Goal: Information Seeking & Learning: Learn about a topic

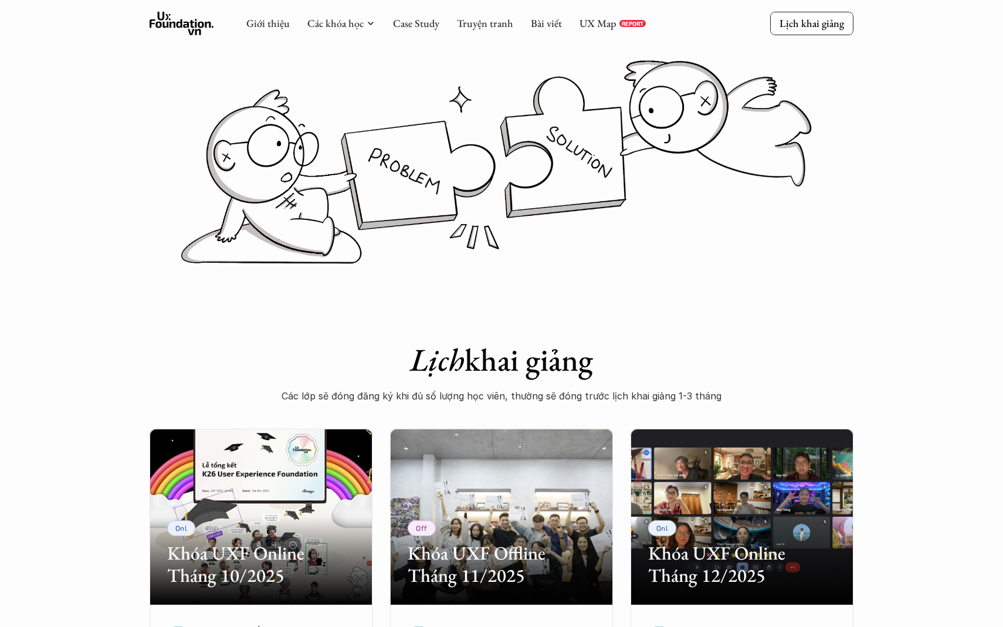
scroll to position [153, 0]
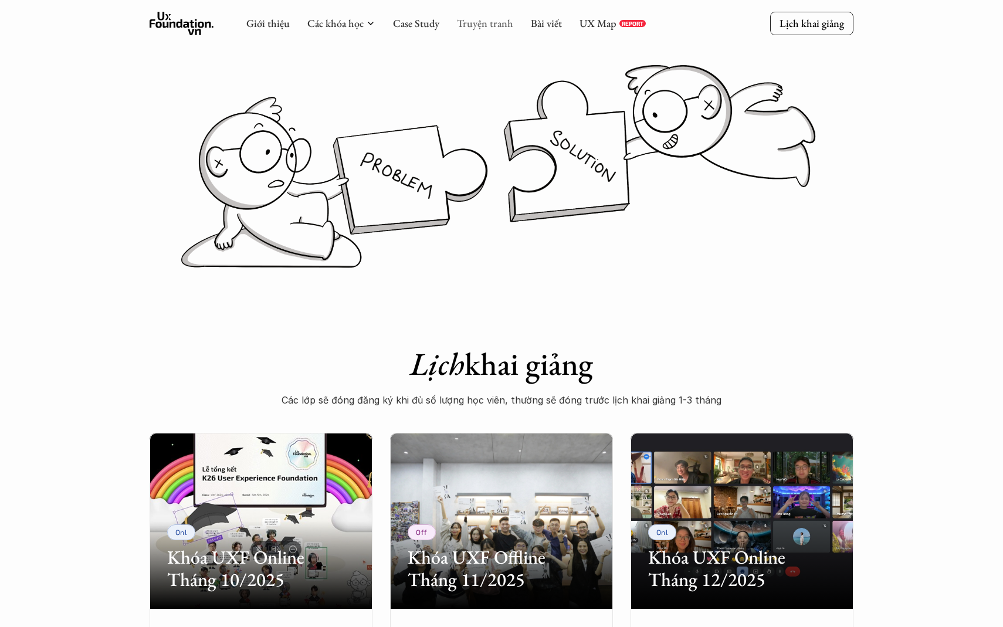
click at [472, 28] on link "Truyện tranh" at bounding box center [485, 22] width 56 height 13
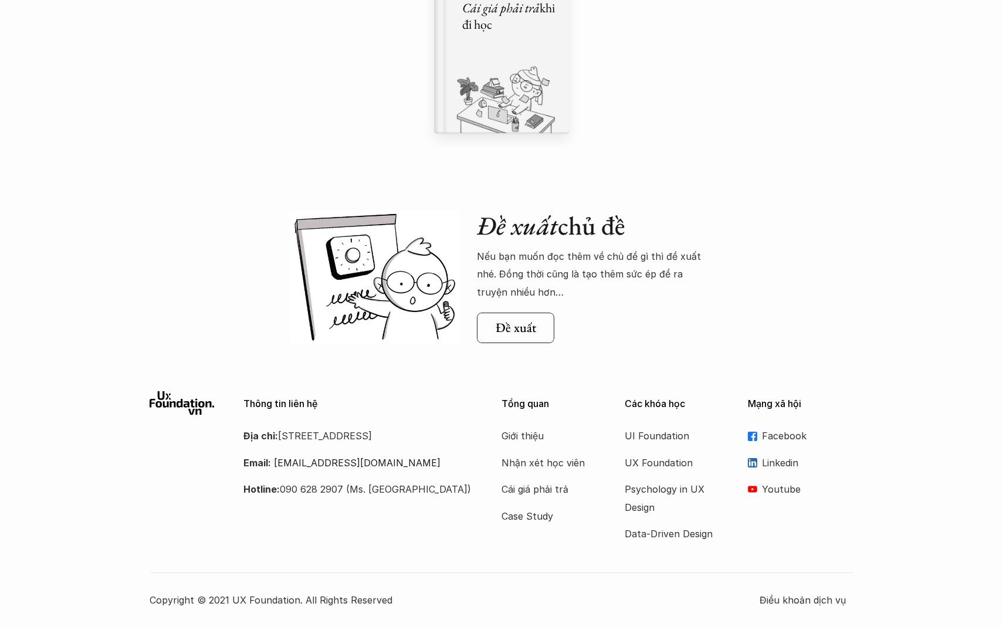
scroll to position [1073, 0]
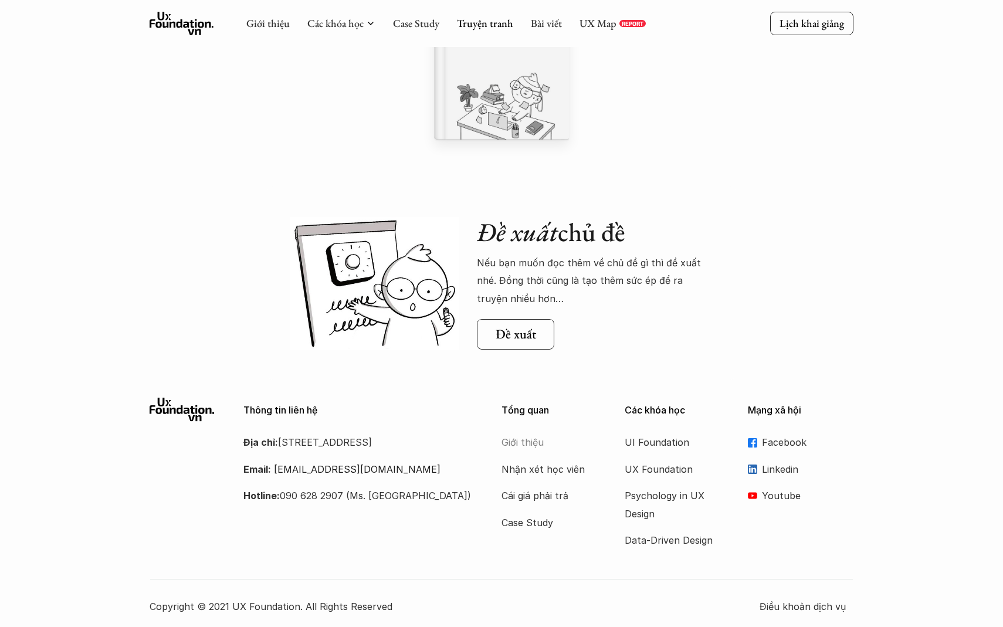
click at [511, 436] on p "Giới thiệu" at bounding box center [548, 442] width 94 height 18
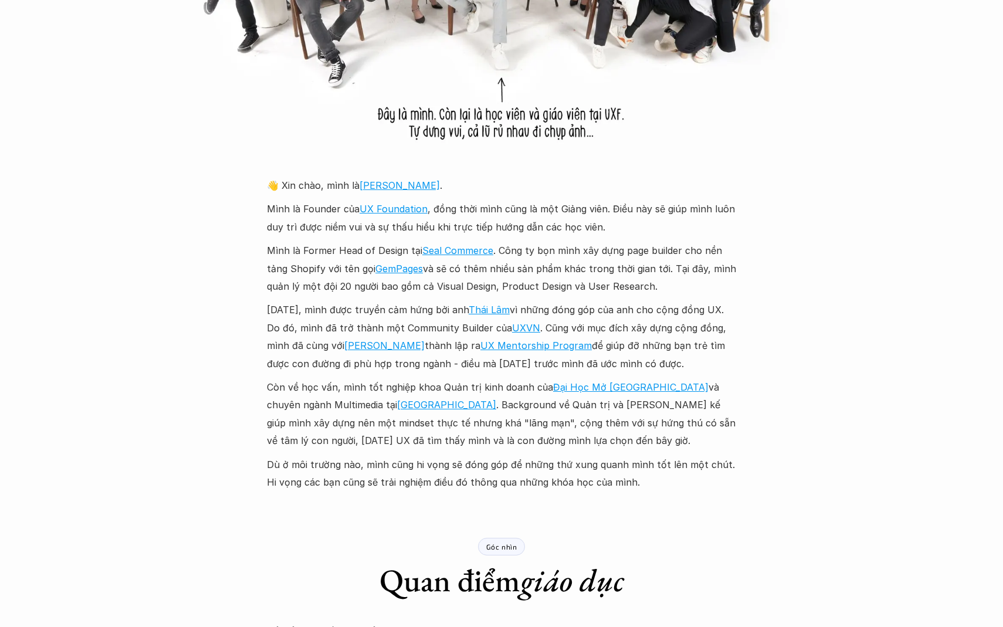
scroll to position [1190, 0]
click at [397, 409] on link "[GEOGRAPHIC_DATA]" at bounding box center [446, 404] width 99 height 12
click at [397, 401] on link "[GEOGRAPHIC_DATA]" at bounding box center [446, 404] width 99 height 12
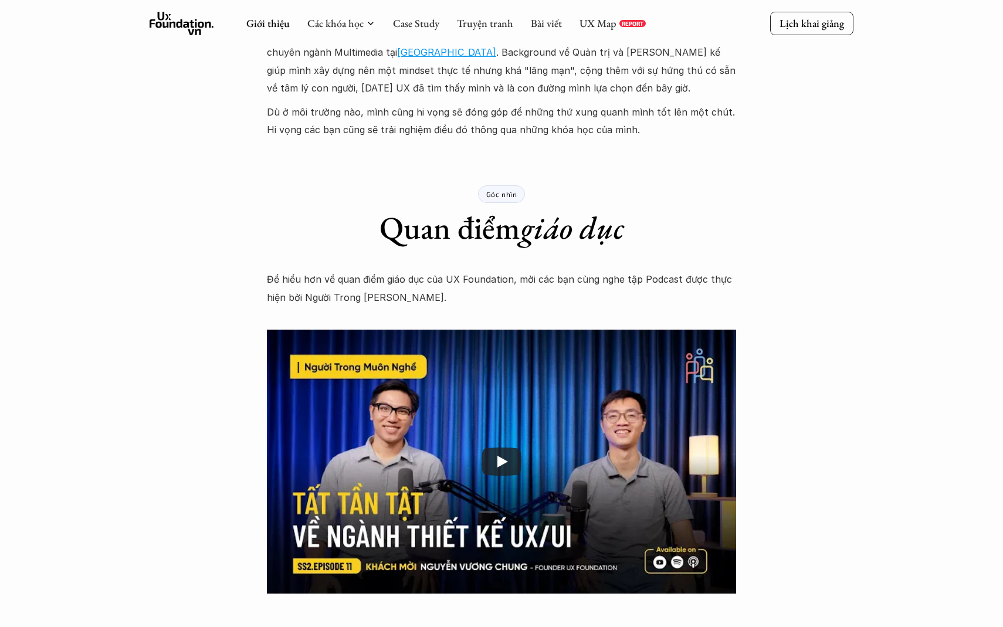
scroll to position [1539, 0]
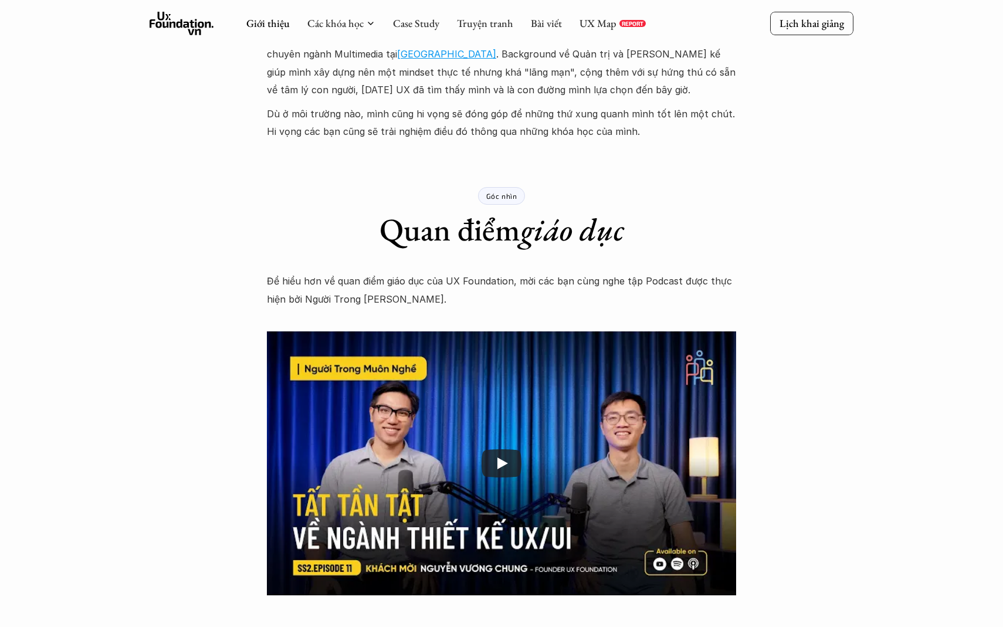
click at [510, 195] on p "Góc nhìn" at bounding box center [501, 196] width 31 height 8
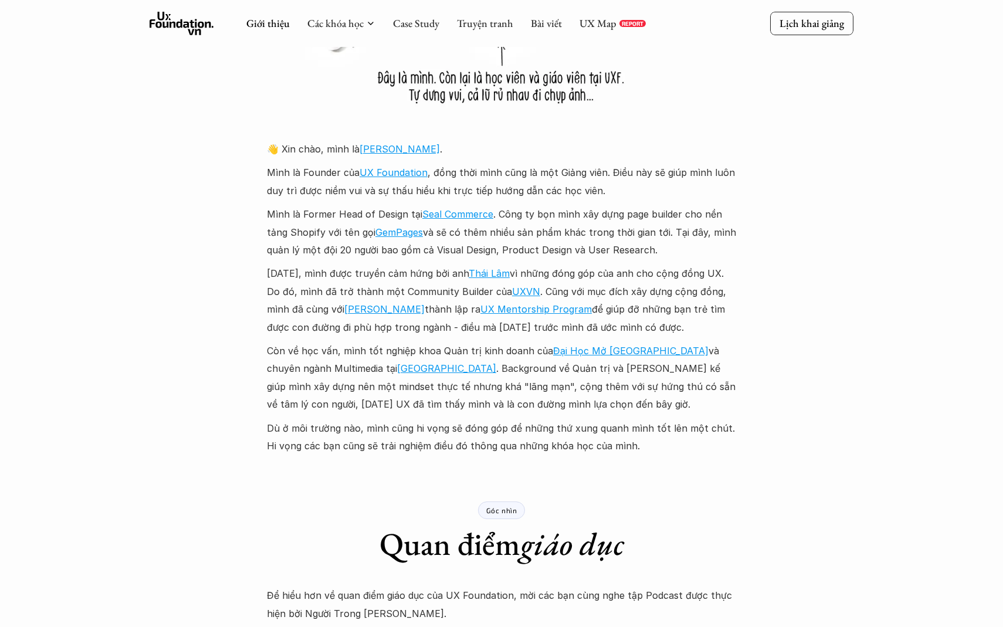
scroll to position [1200, 0]
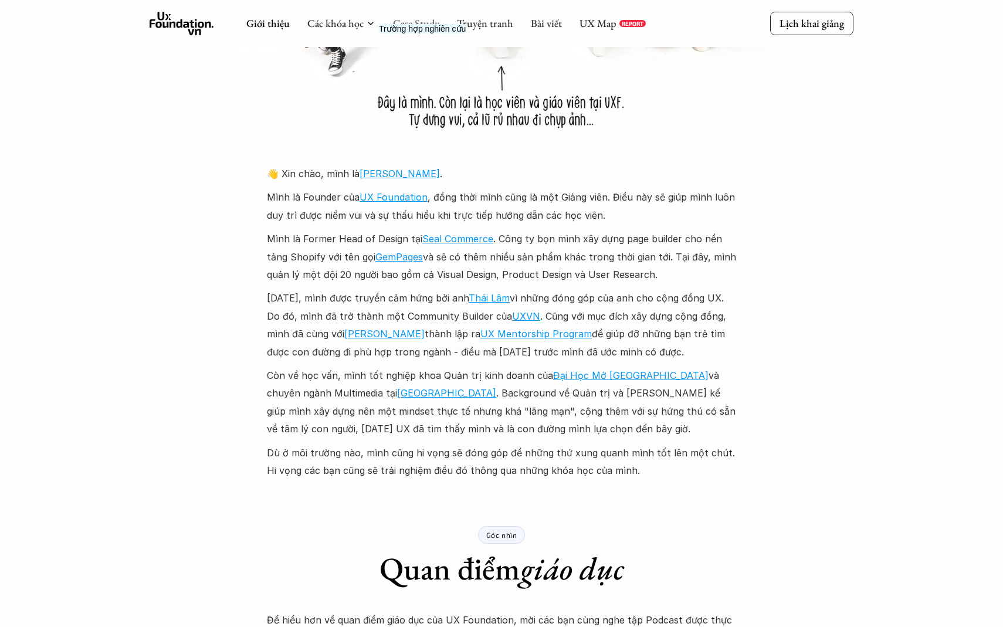
click at [428, 24] on link "Case Study" at bounding box center [416, 22] width 46 height 13
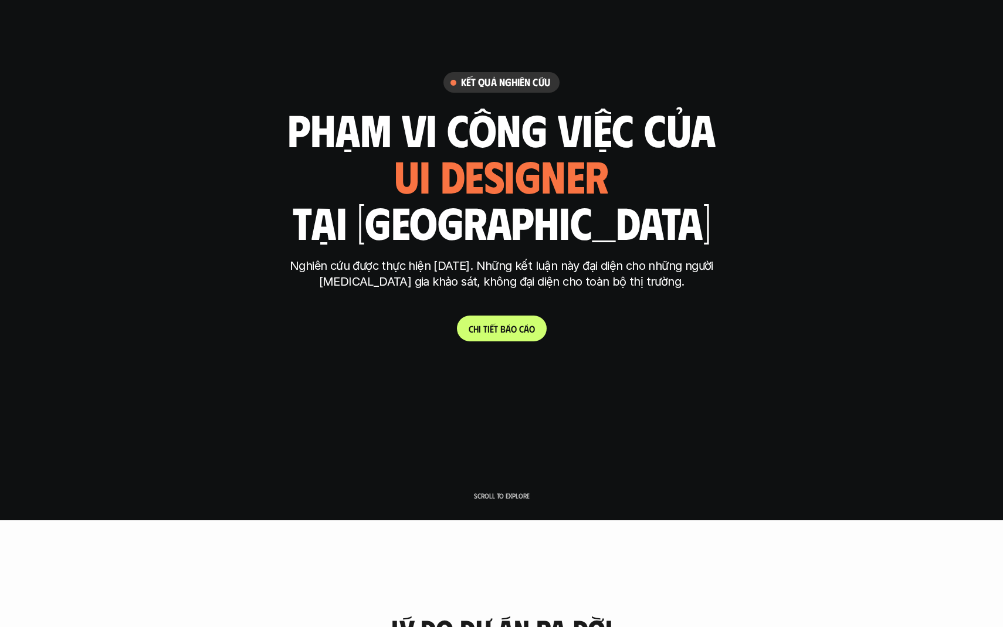
scroll to position [104, 0]
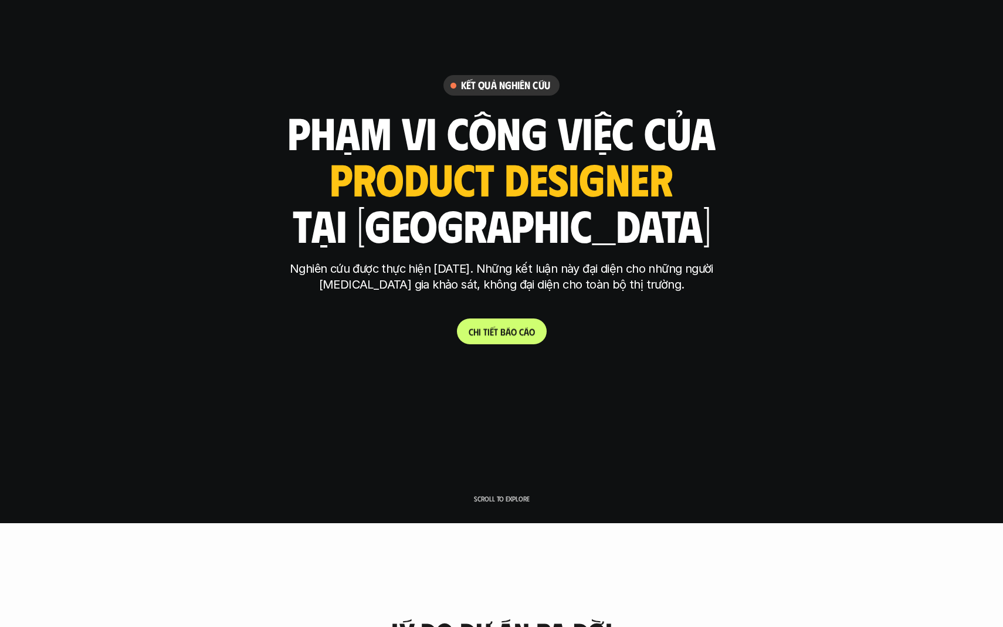
click at [507, 330] on p "C h i t i ế t b á o c á o" at bounding box center [502, 331] width 66 height 11
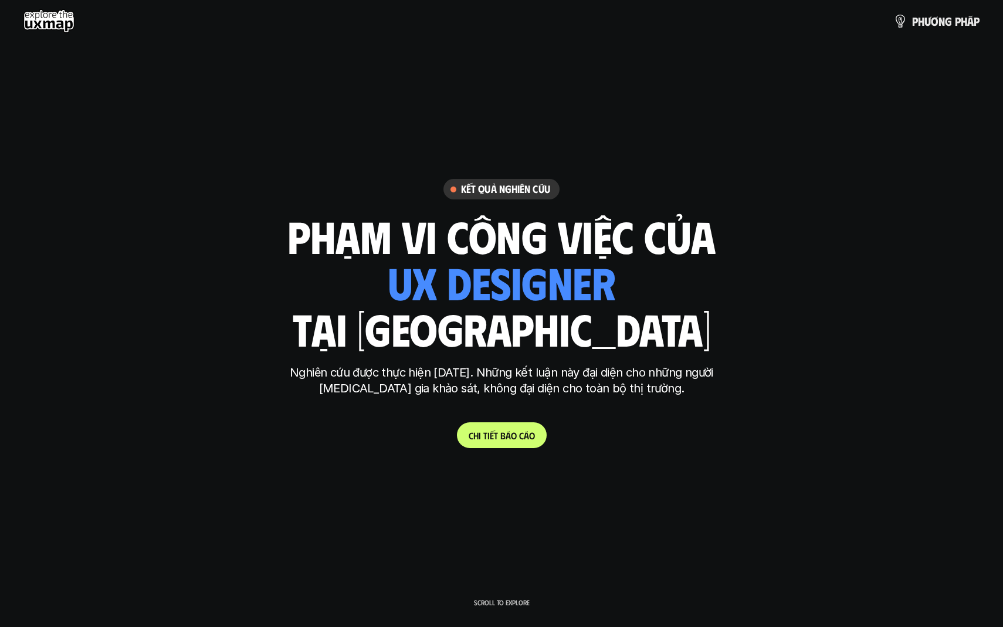
click at [45, 22] on use at bounding box center [48, 20] width 51 height 23
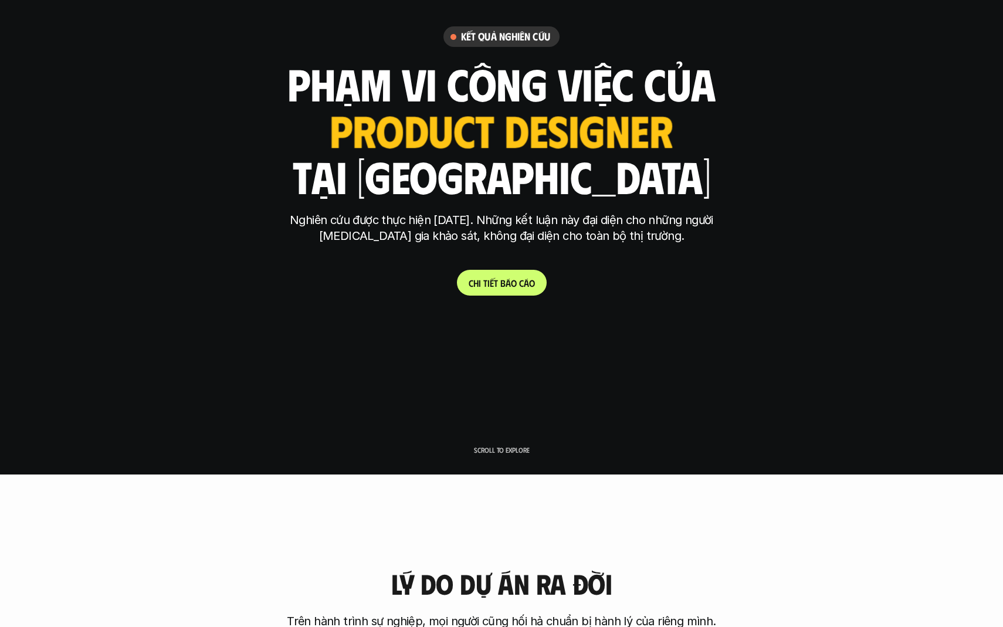
scroll to position [45, 0]
